Goal: Obtain resource: Download file/media

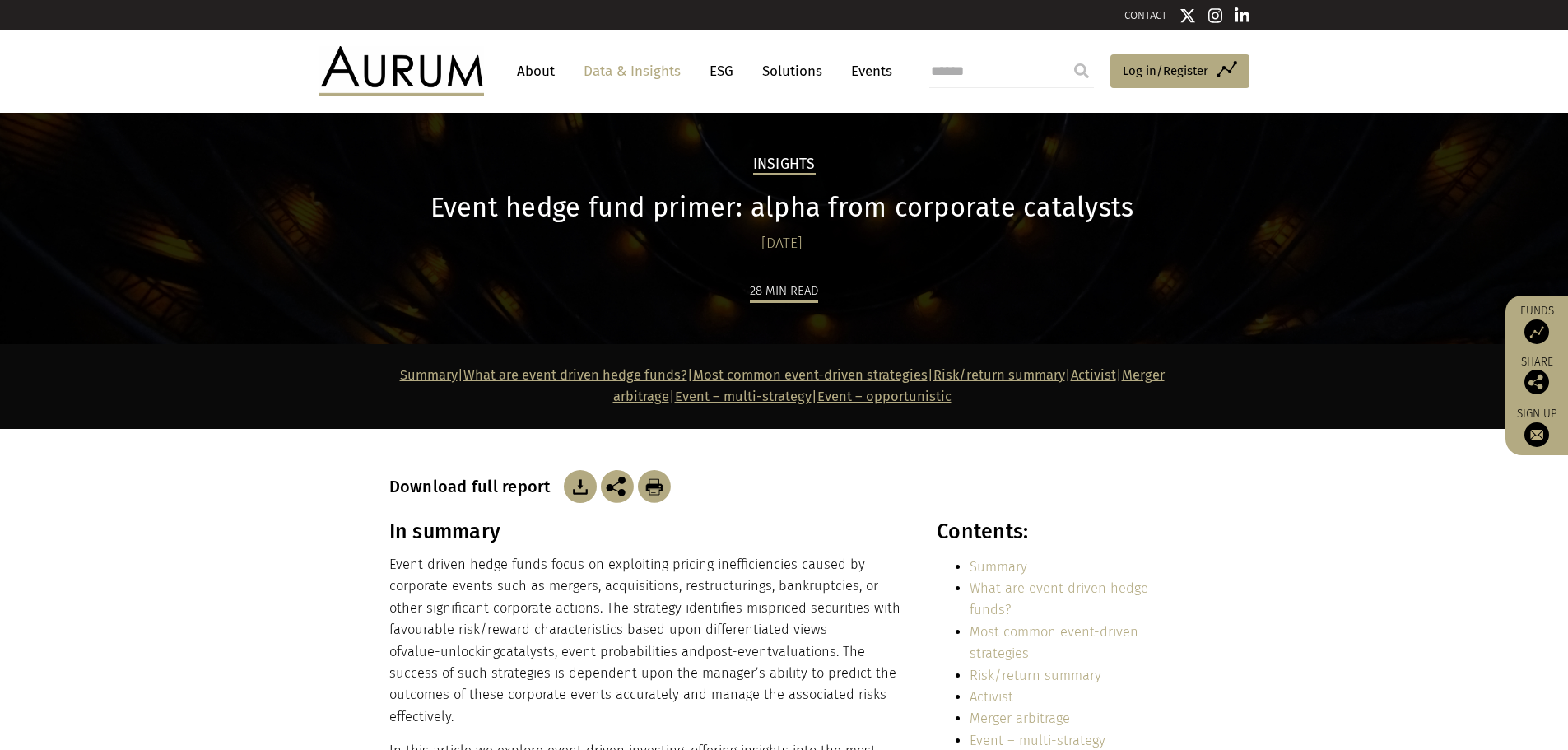
click at [572, 488] on img at bounding box center [581, 487] width 33 height 33
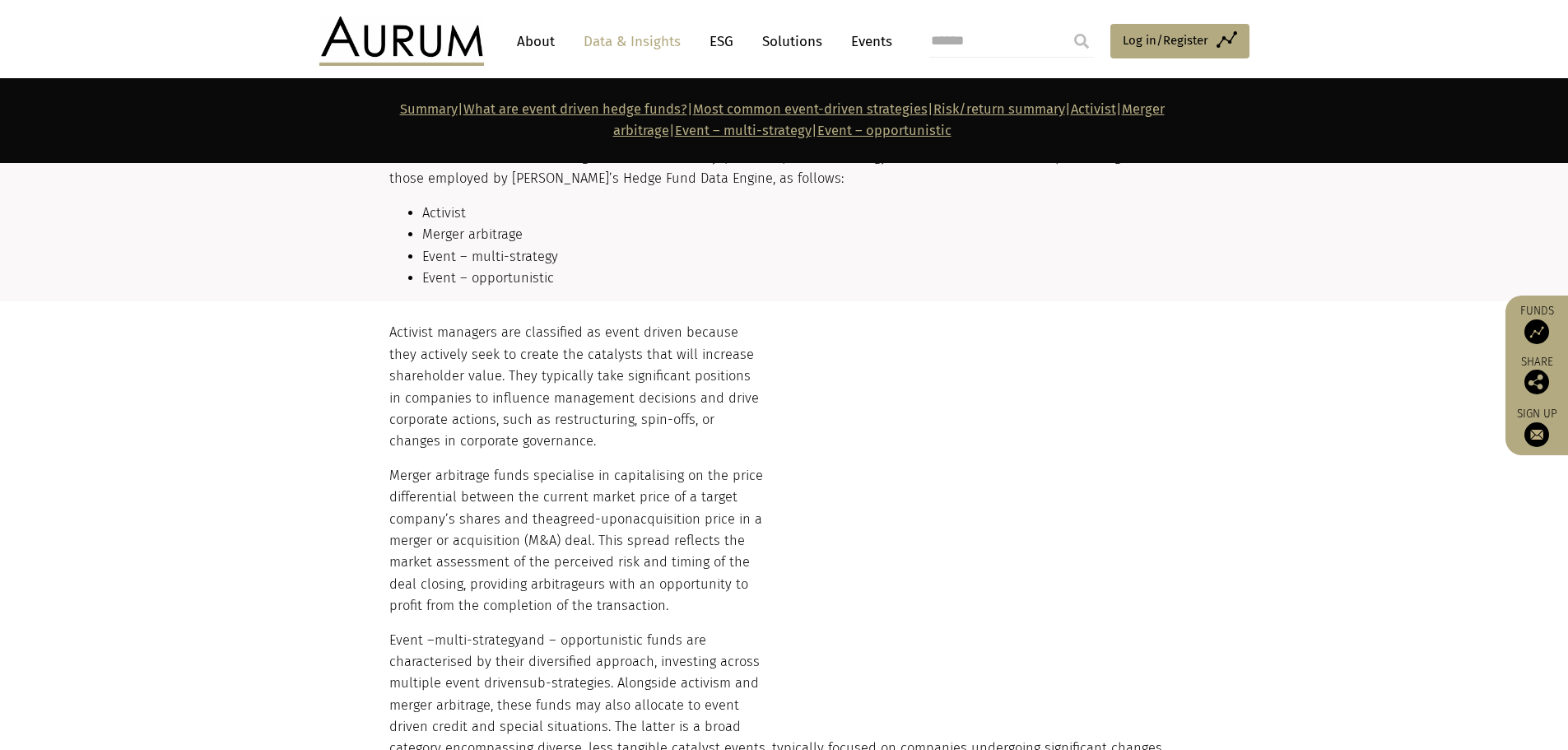
scroll to position [1729, 0]
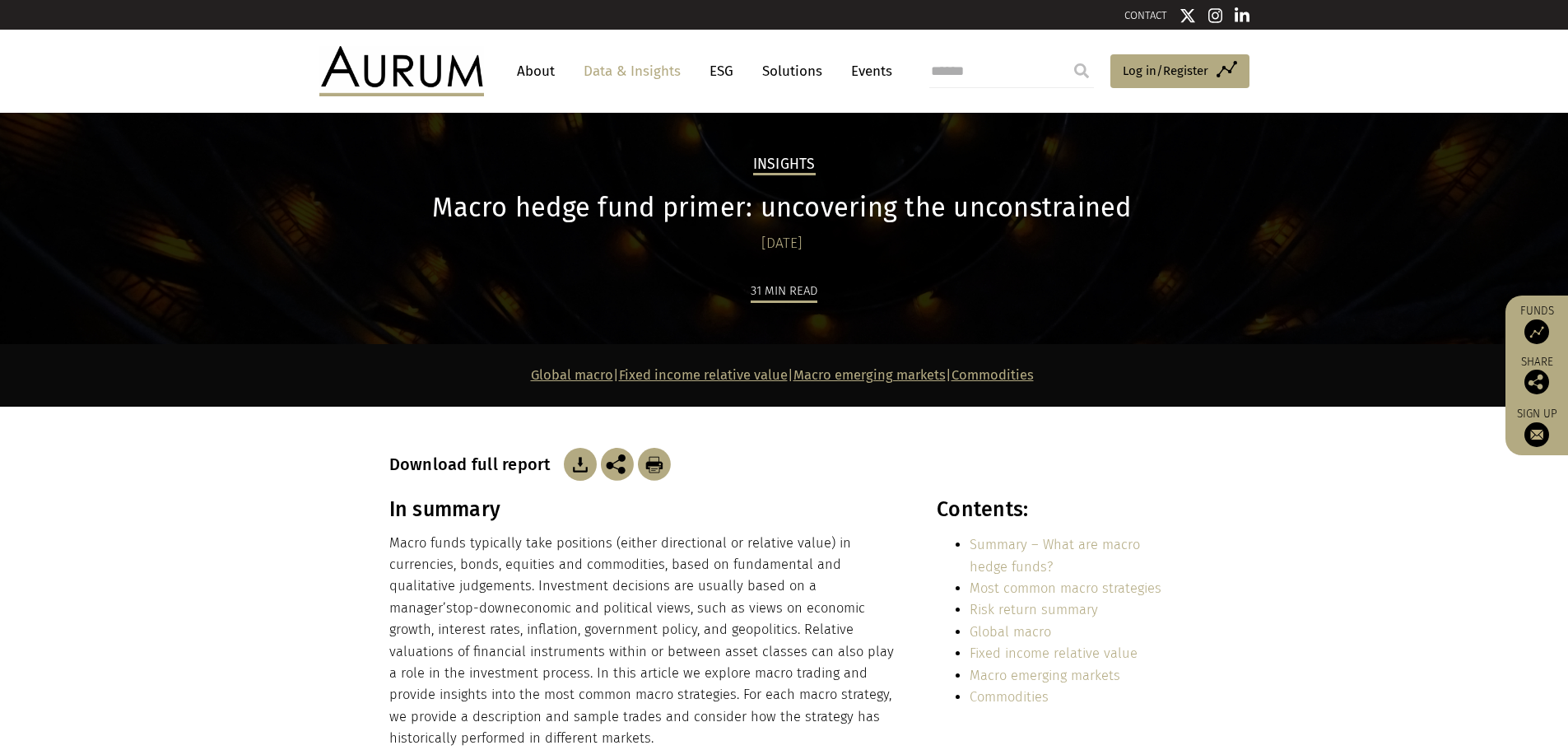
click at [578, 462] on img at bounding box center [581, 465] width 33 height 33
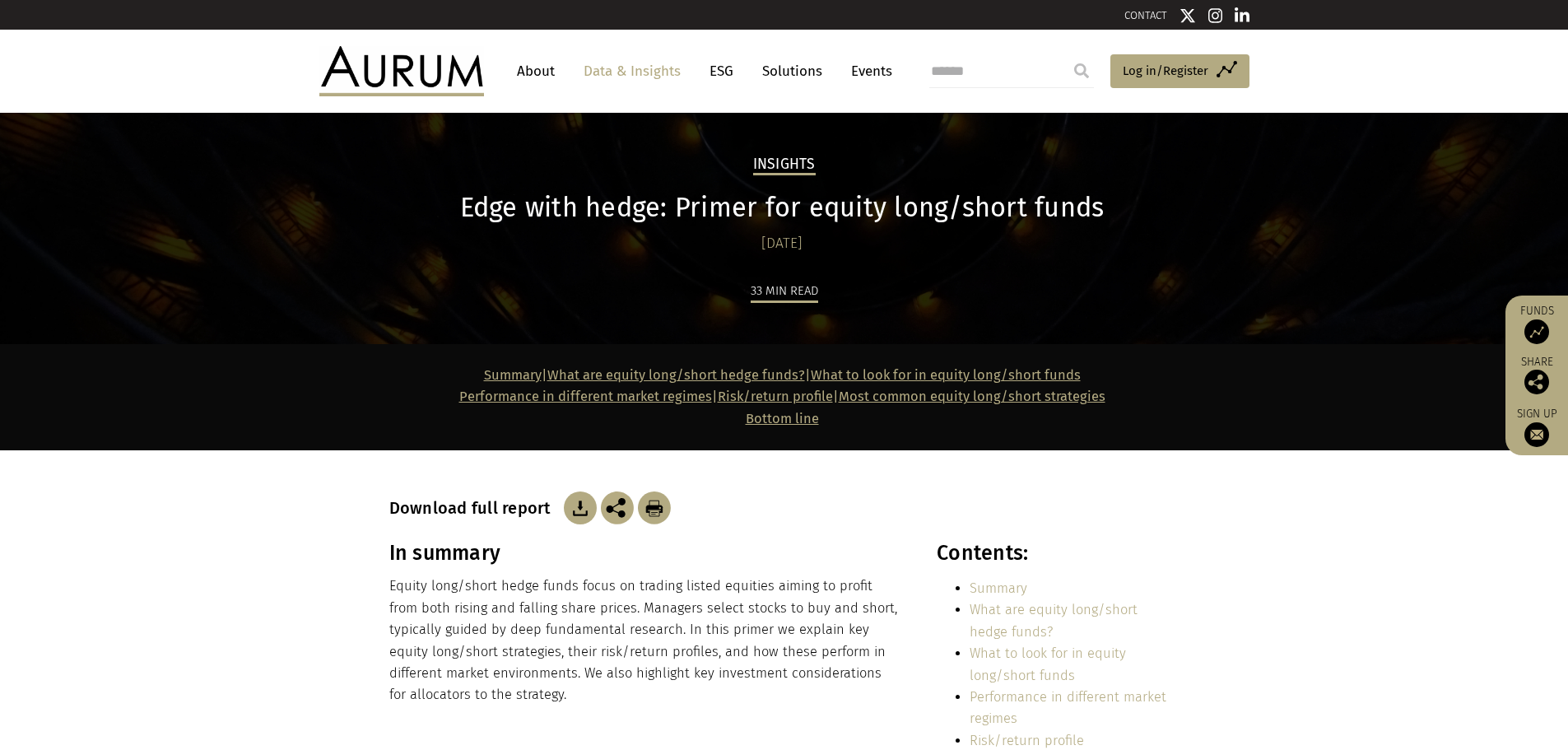
click at [585, 514] on img at bounding box center [581, 508] width 33 height 33
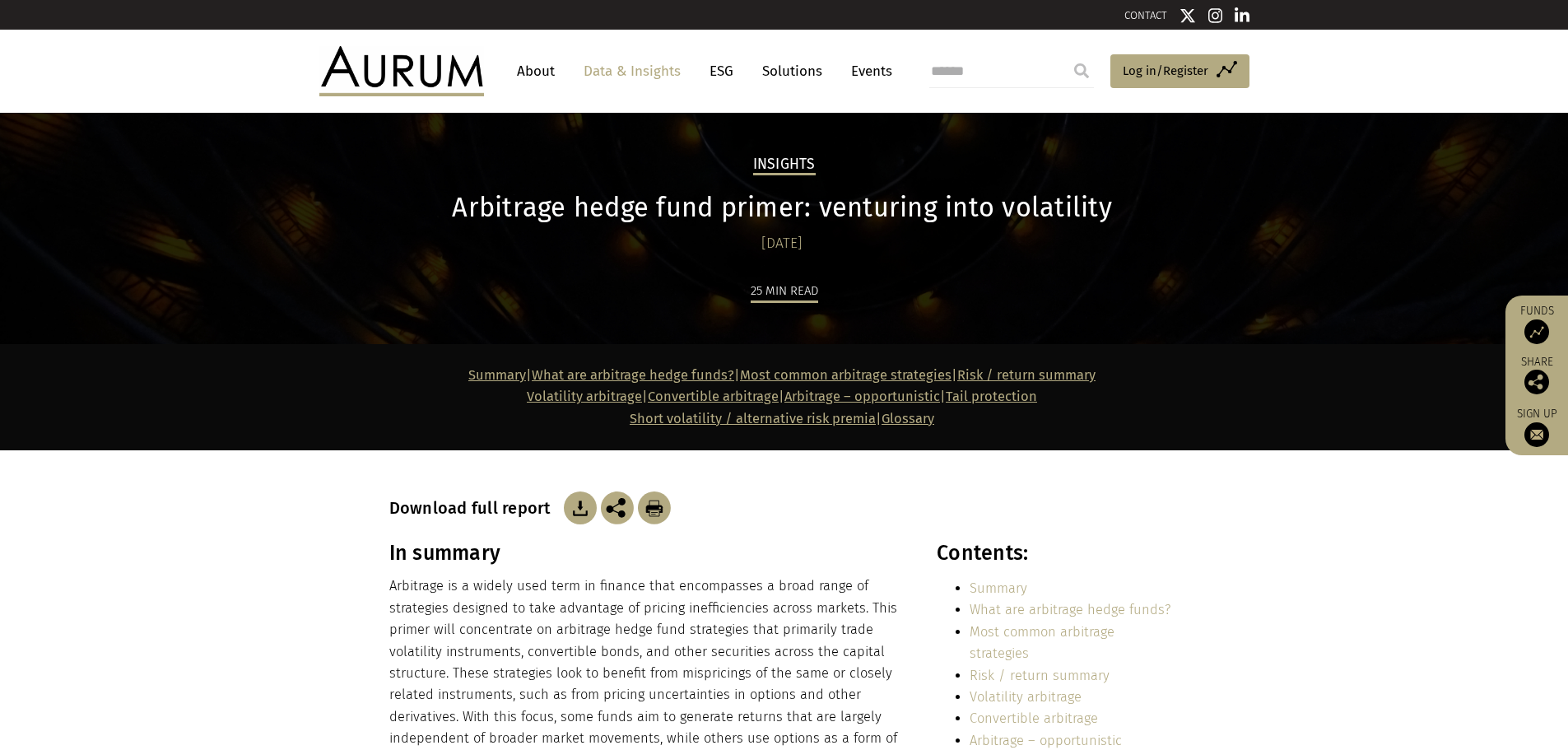
click at [583, 511] on img at bounding box center [581, 508] width 33 height 33
